Goal: Go to known website: Access a specific website the user already knows

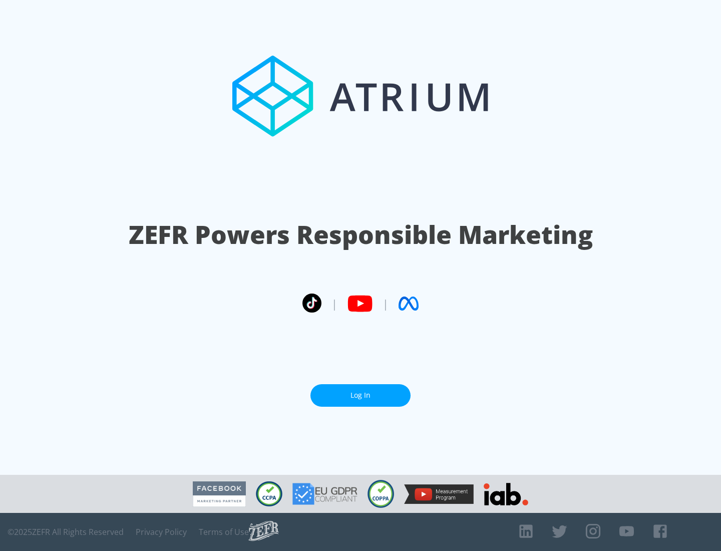
click at [361, 391] on link "Log In" at bounding box center [361, 395] width 100 height 23
